Goal: Find contact information: Find contact information

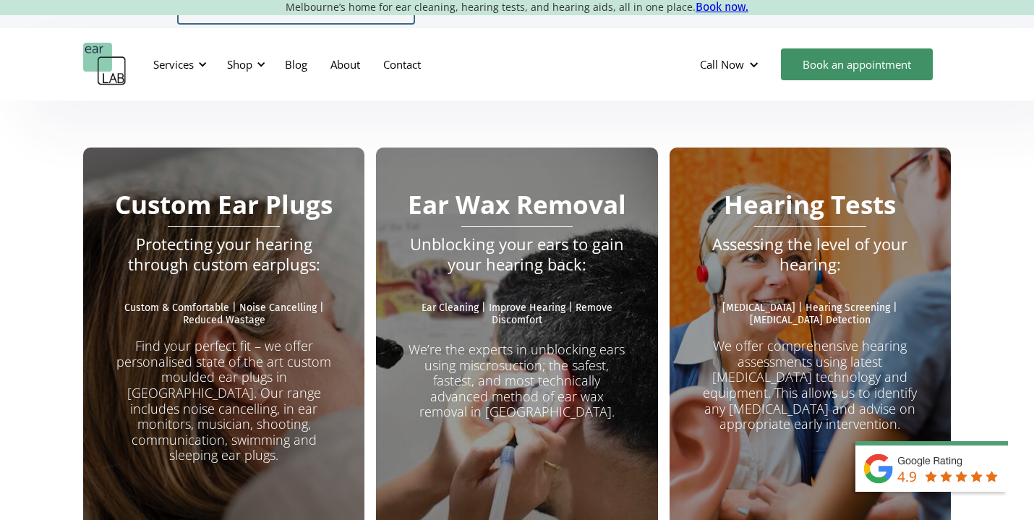
scroll to position [2422, 0]
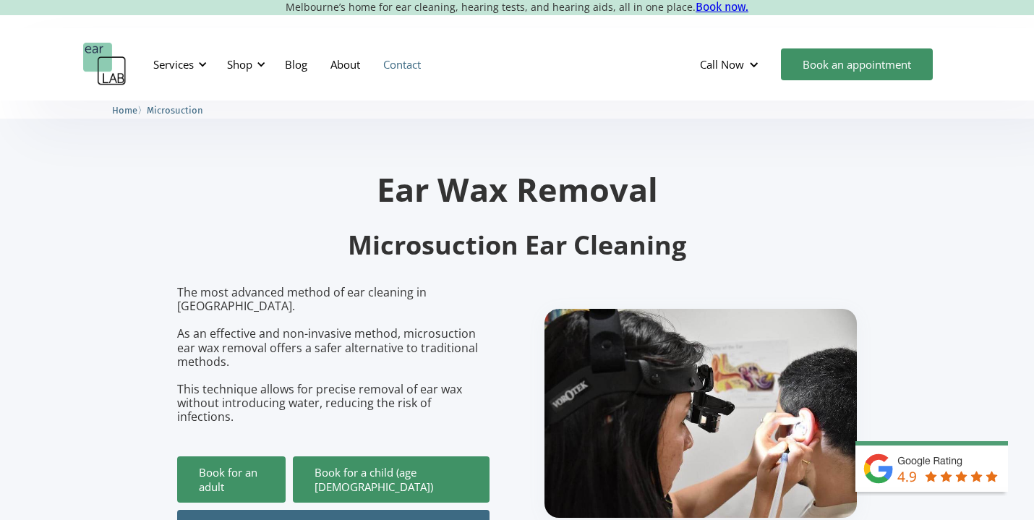
click at [413, 66] on link "Contact" at bounding box center [402, 64] width 61 height 42
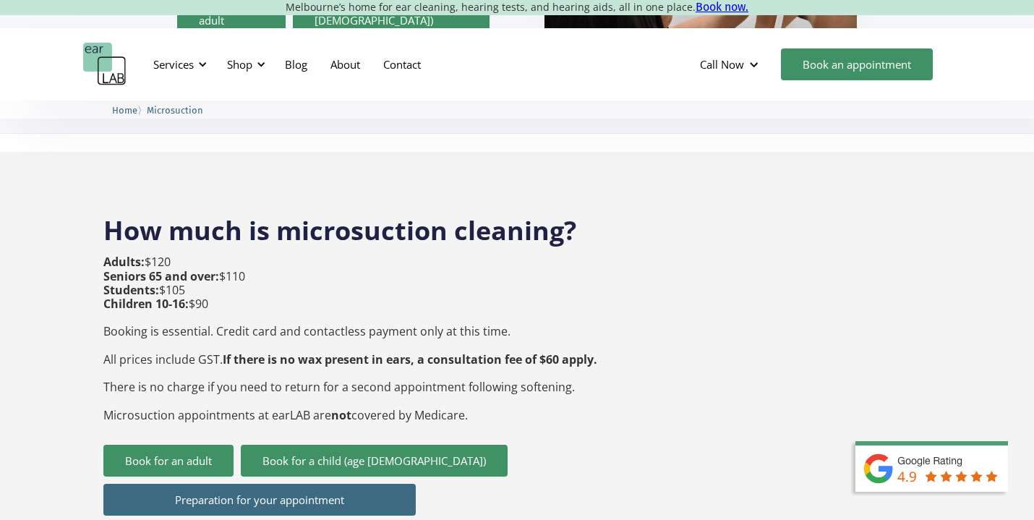
scroll to position [415, 0]
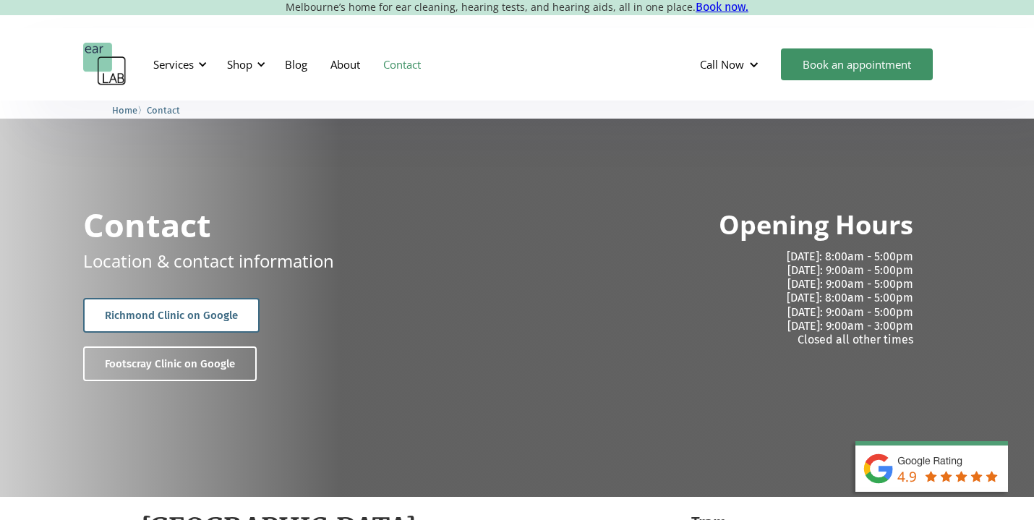
click at [108, 308] on link "Richmond Clinic on Google" at bounding box center [171, 315] width 176 height 35
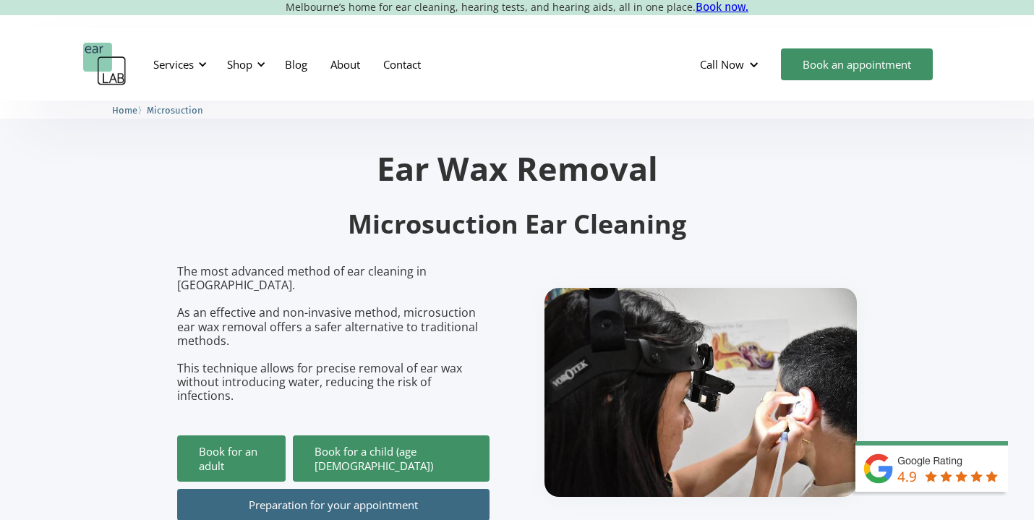
scroll to position [22, 0]
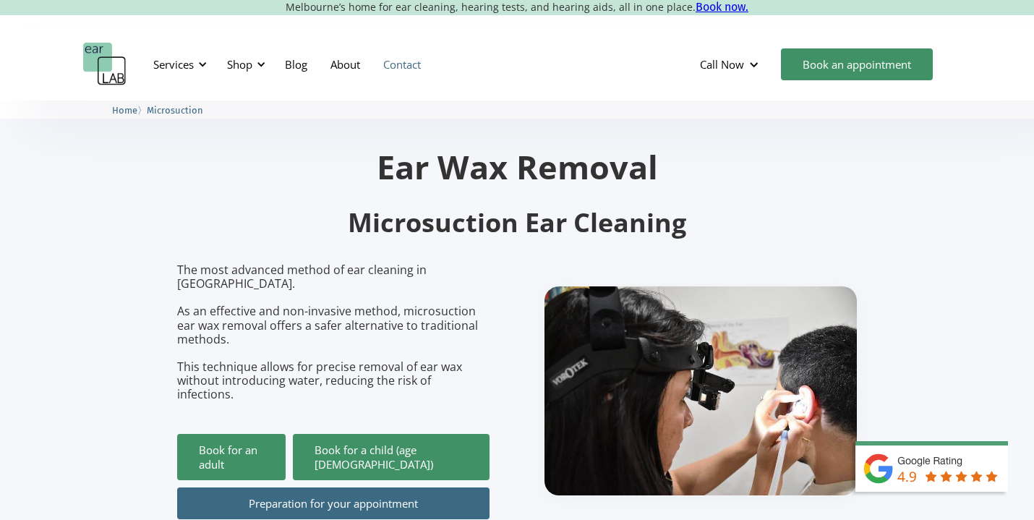
click at [407, 64] on link "Contact" at bounding box center [402, 64] width 61 height 42
